Goal: Task Accomplishment & Management: Complete application form

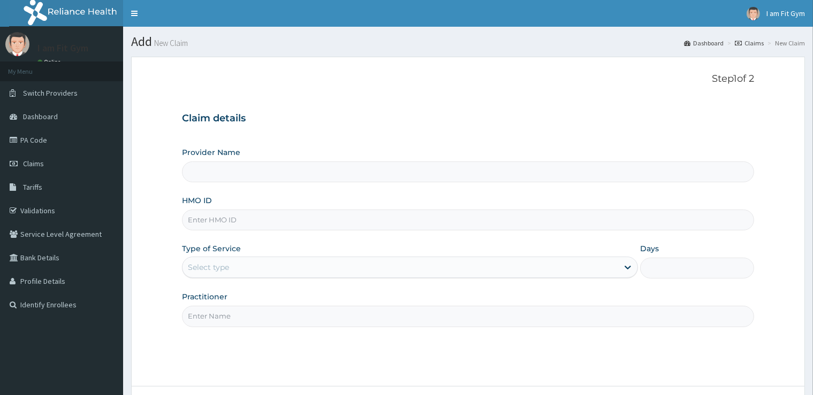
click at [195, 318] on input "Practitioner" at bounding box center [467, 316] width 571 height 21
type input "razzie"
click at [249, 221] on input "HMO ID" at bounding box center [467, 220] width 571 height 21
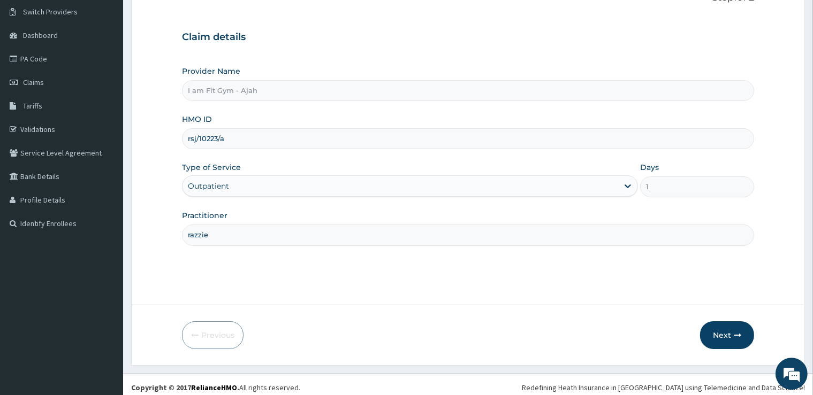
scroll to position [87, 0]
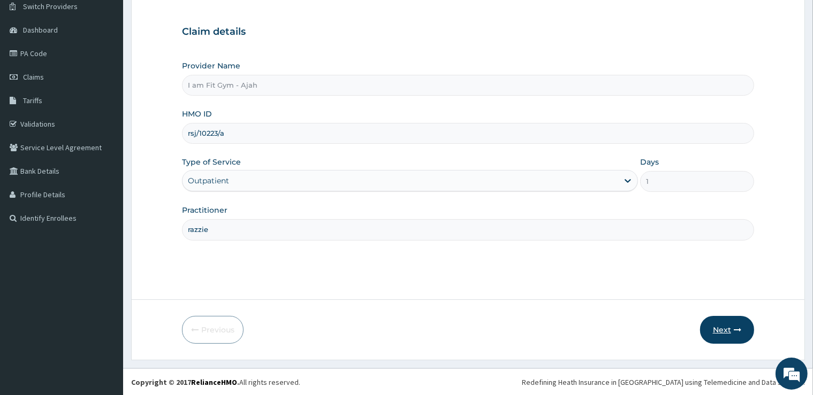
type input "rsj/10223/a"
click at [742, 332] on button "Next" at bounding box center [727, 330] width 54 height 28
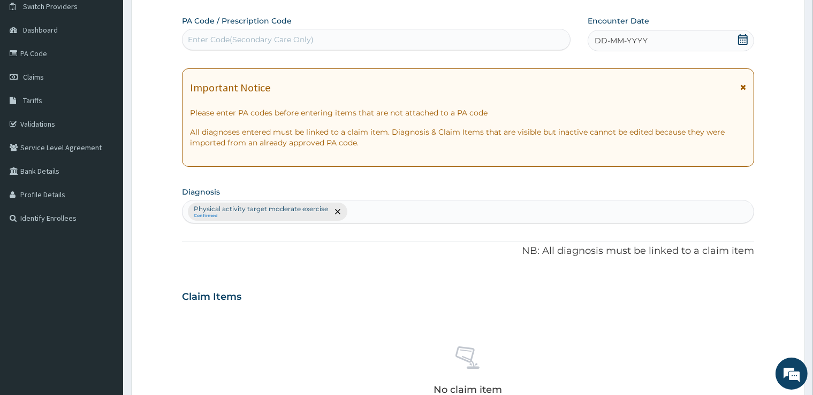
click at [743, 31] on div "DD-MM-YYYY" at bounding box center [670, 40] width 166 height 21
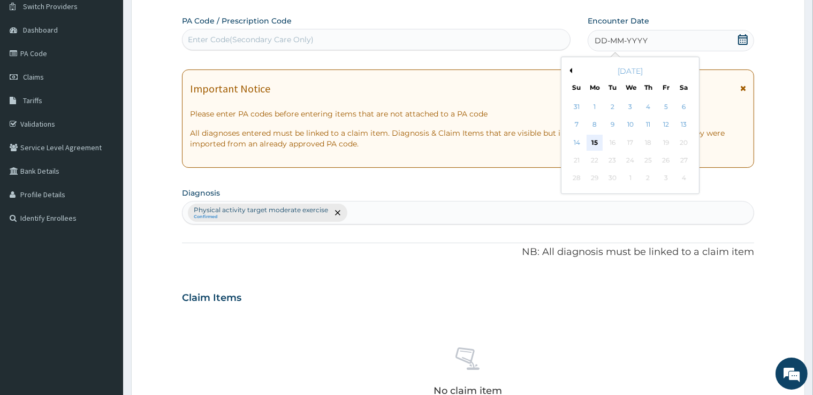
click at [597, 141] on div "15" at bounding box center [594, 143] width 16 height 16
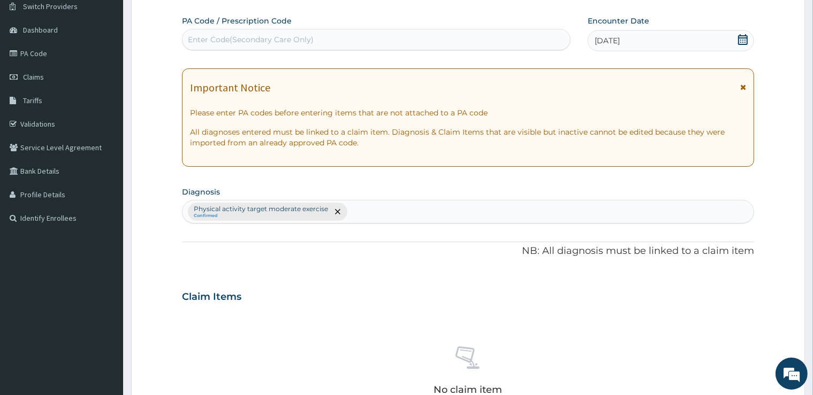
click at [536, 37] on div "Enter Code(Secondary Care Only)" at bounding box center [375, 39] width 387 height 17
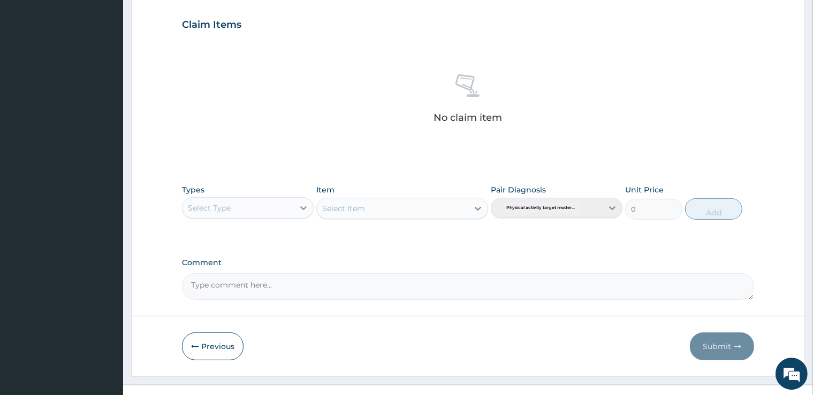
scroll to position [372, 0]
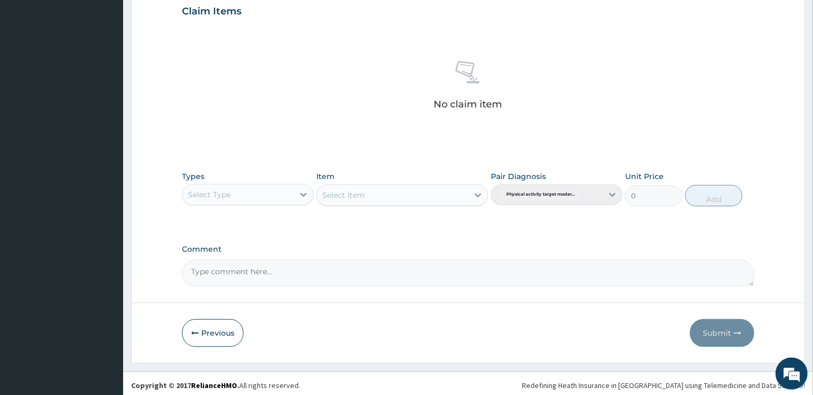
type input "PA/5B3449"
click at [239, 197] on div "Select Type" at bounding box center [237, 194] width 111 height 17
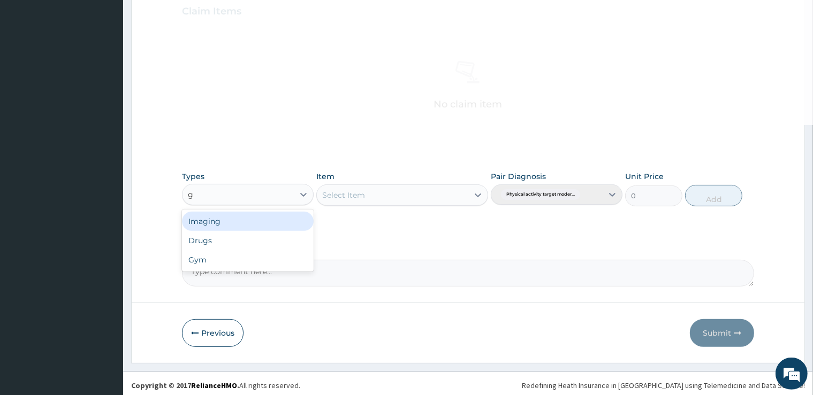
type input "gy"
click at [231, 226] on div "Gym" at bounding box center [248, 221] width 132 height 19
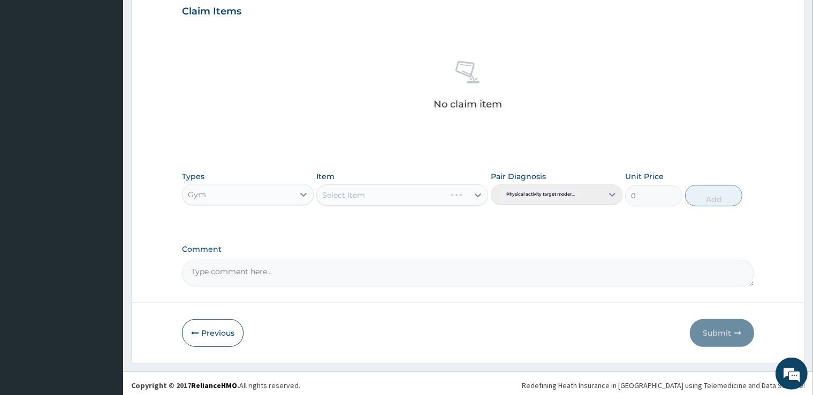
click at [328, 192] on div "Select Item" at bounding box center [402, 195] width 172 height 21
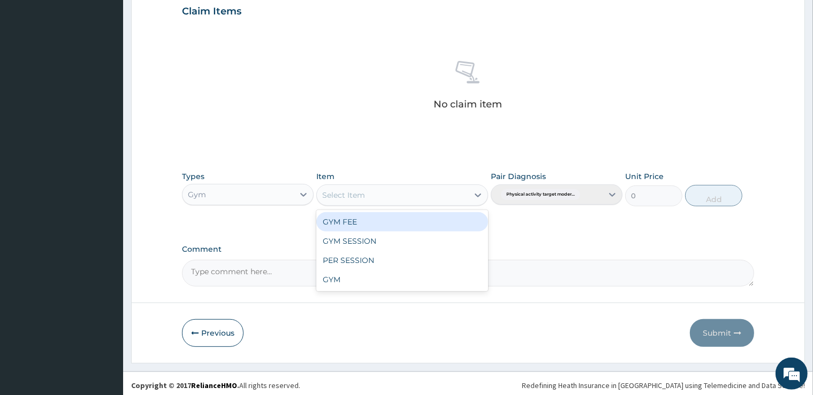
click at [345, 200] on div "Select Item" at bounding box center [343, 195] width 43 height 11
click at [346, 226] on div "GYM FEE" at bounding box center [402, 221] width 172 height 19
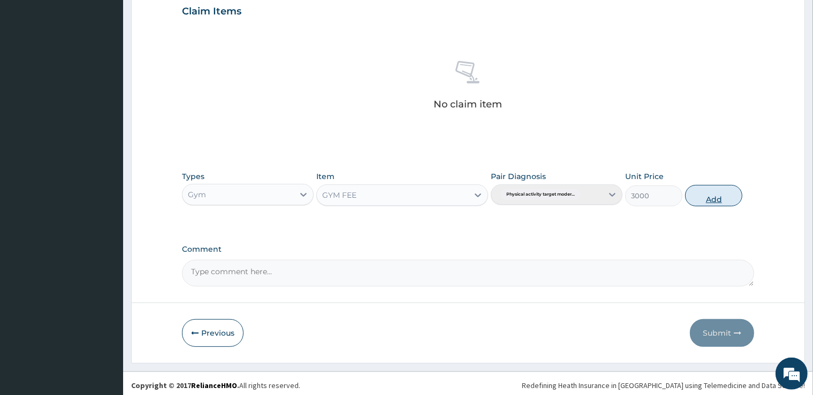
click at [733, 200] on button "Add" at bounding box center [713, 195] width 57 height 21
type input "0"
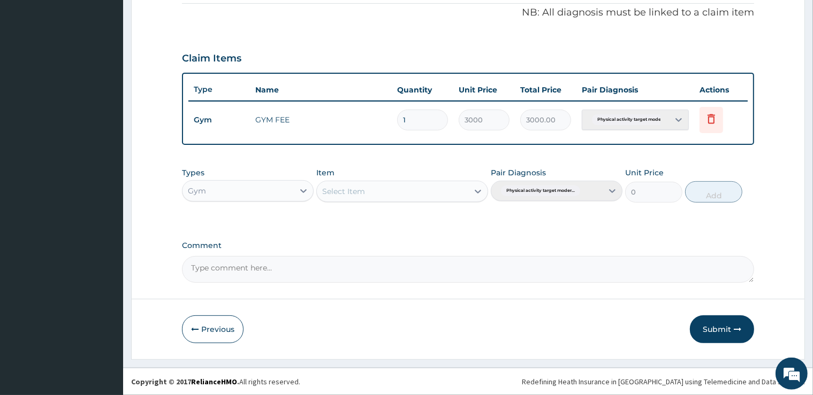
scroll to position [323, 0]
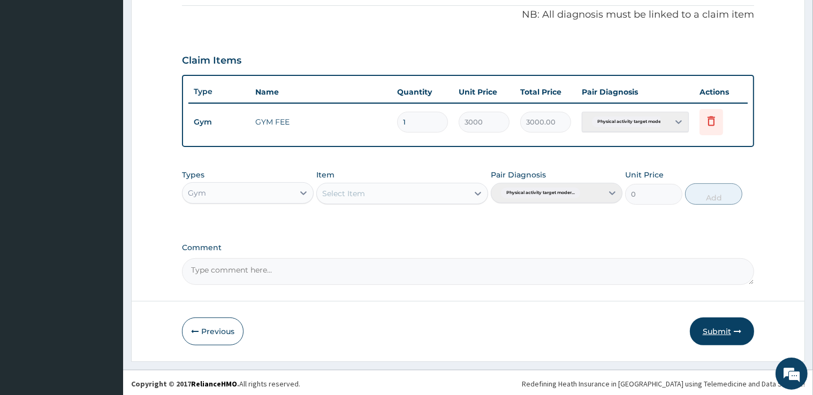
click at [713, 326] on button "Submit" at bounding box center [722, 332] width 64 height 28
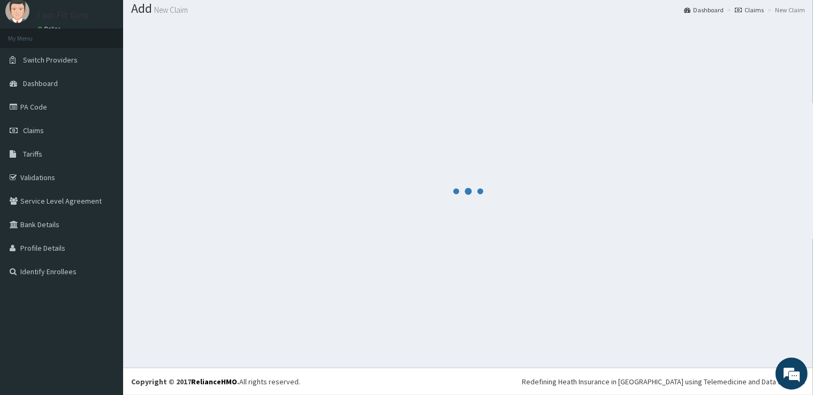
scroll to position [33, 0]
